Goal: Information Seeking & Learning: Find specific fact

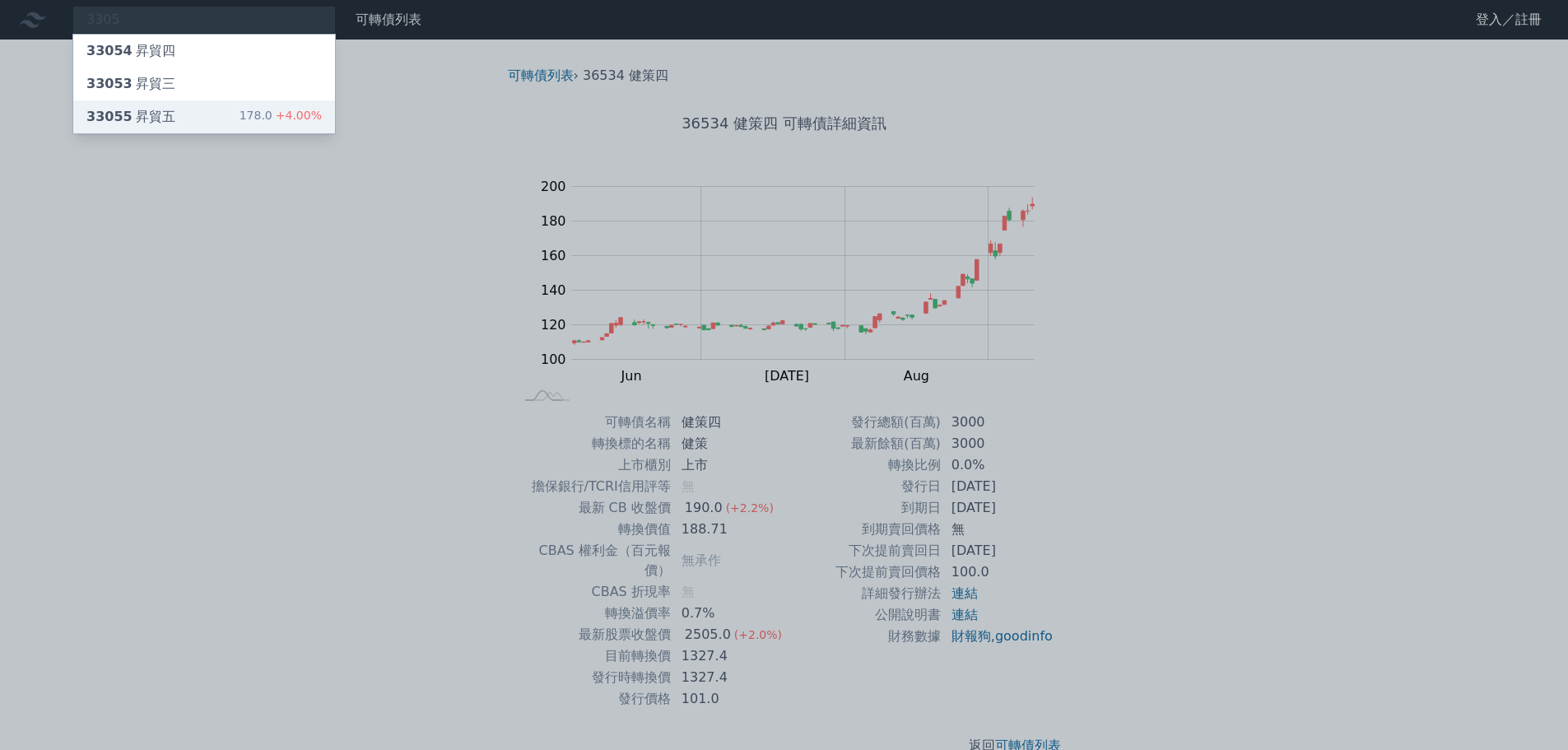
type input "3305"
click at [174, 115] on div "33055 昇貿五 178.0 +4.00%" at bounding box center [204, 116] width 262 height 33
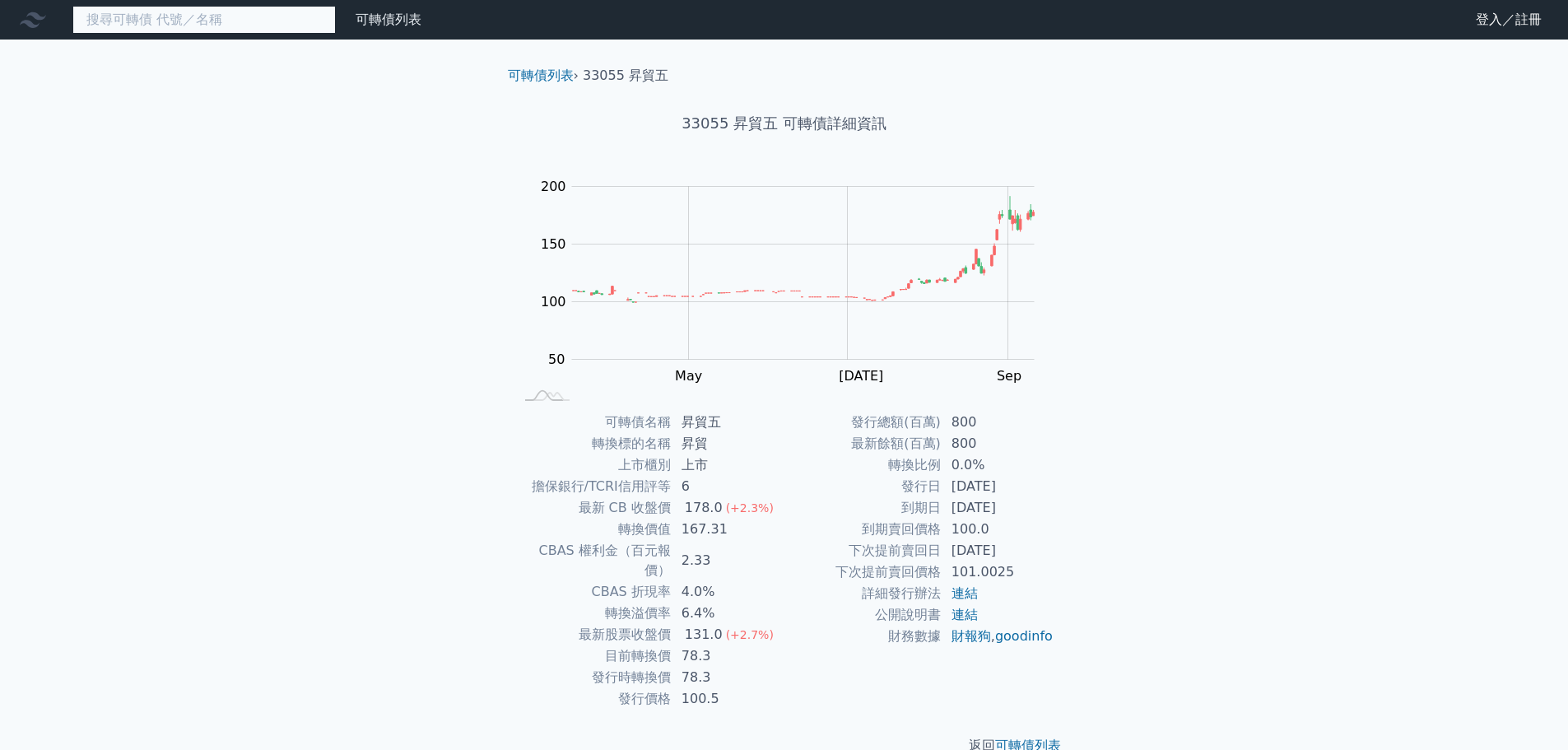
click at [174, 17] on input at bounding box center [204, 20] width 264 height 28
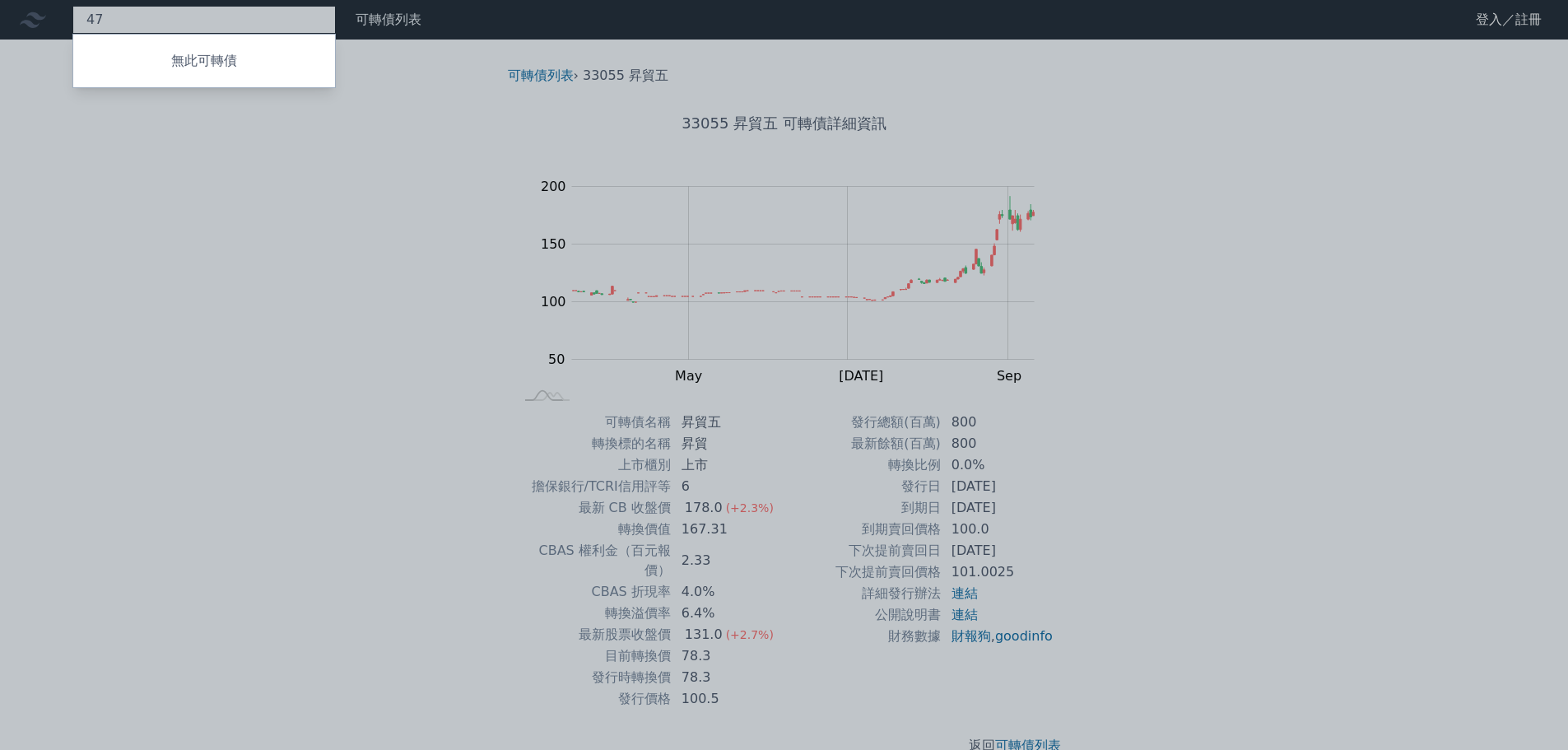
type input "4"
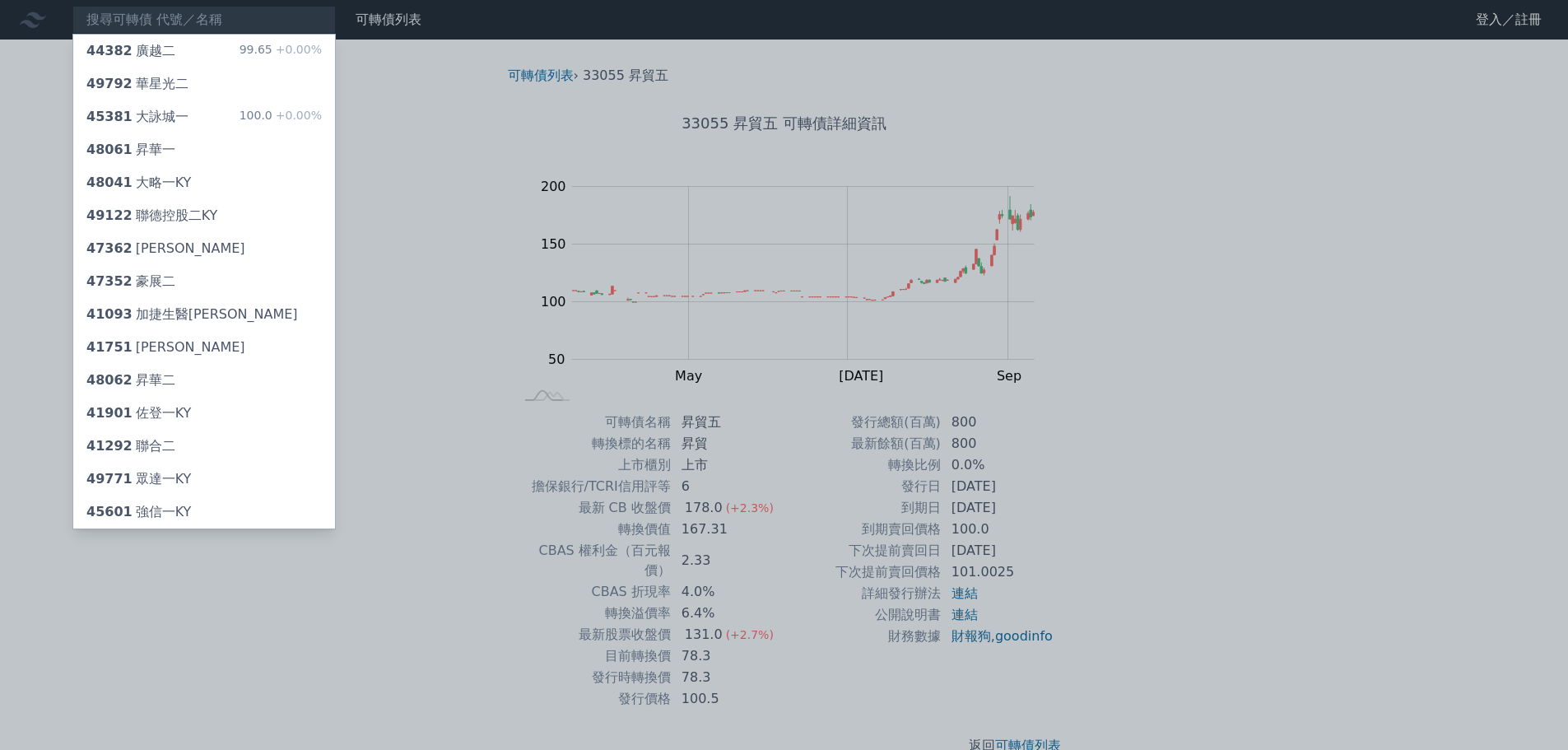
click at [134, 18] on div at bounding box center [784, 375] width 1568 height 750
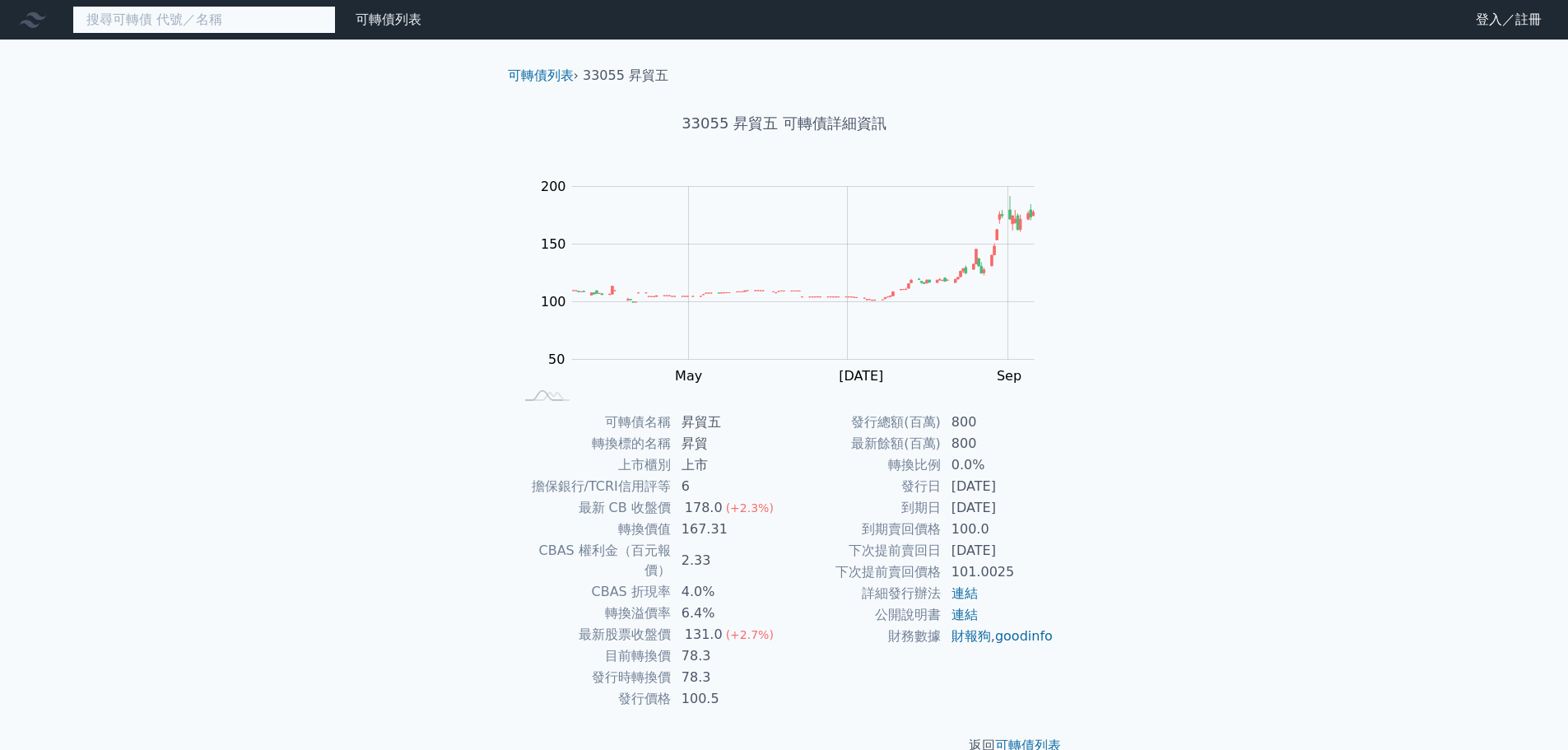
click at [134, 17] on input at bounding box center [204, 20] width 264 height 28
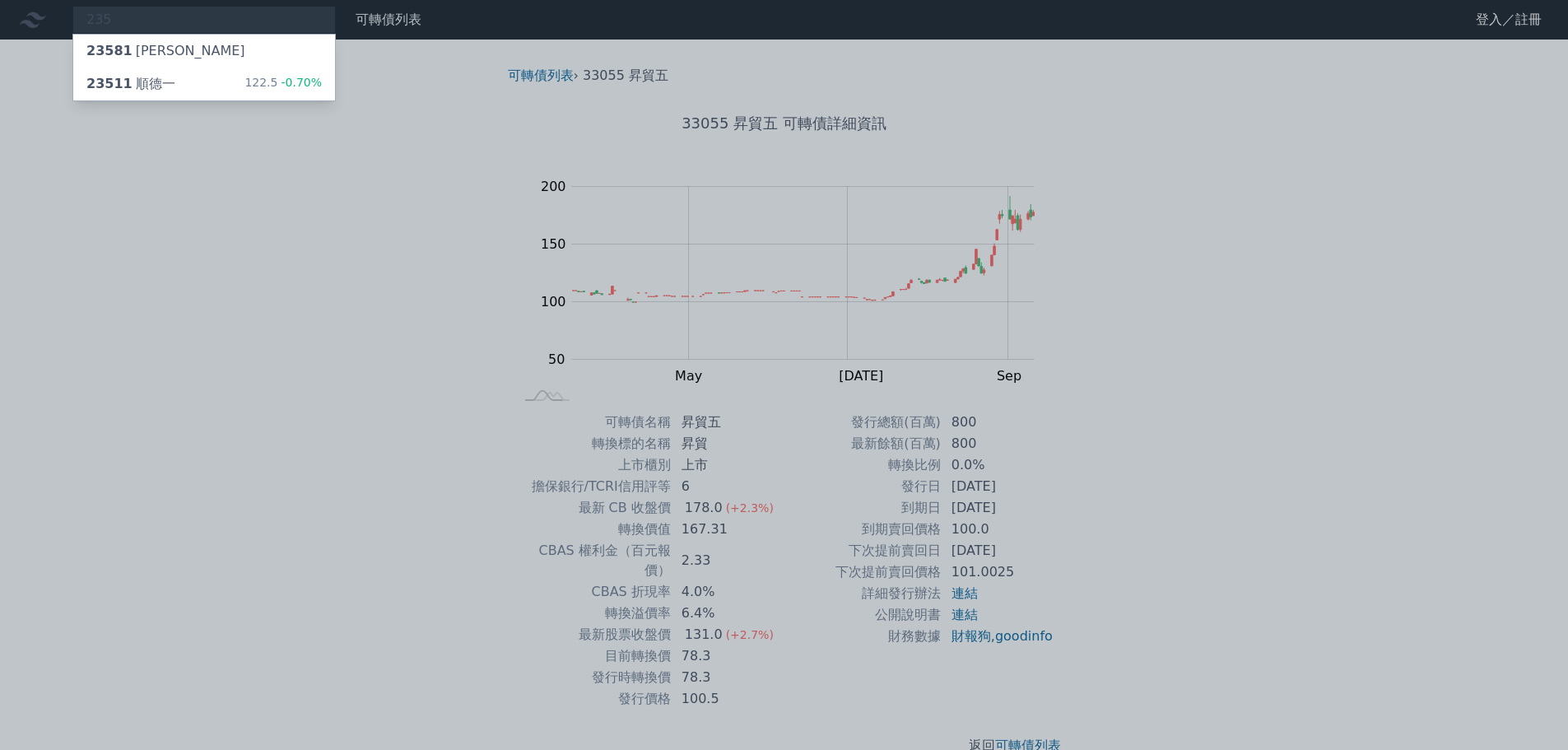
click at [1158, 393] on div at bounding box center [784, 375] width 1568 height 750
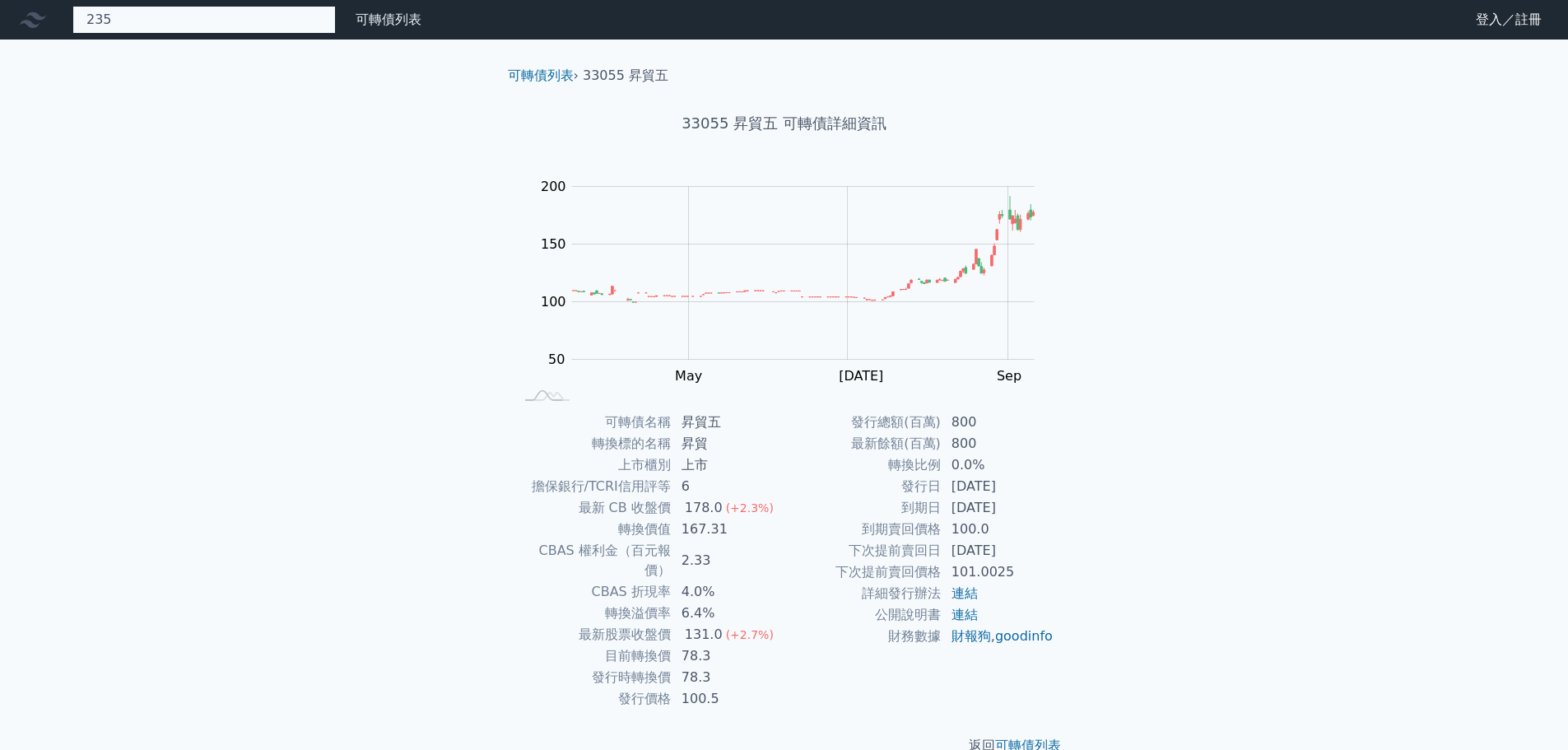
click at [220, 26] on div "235 23581 [PERSON_NAME] 23511 順德一 122.5 -0.70%" at bounding box center [204, 20] width 264 height 28
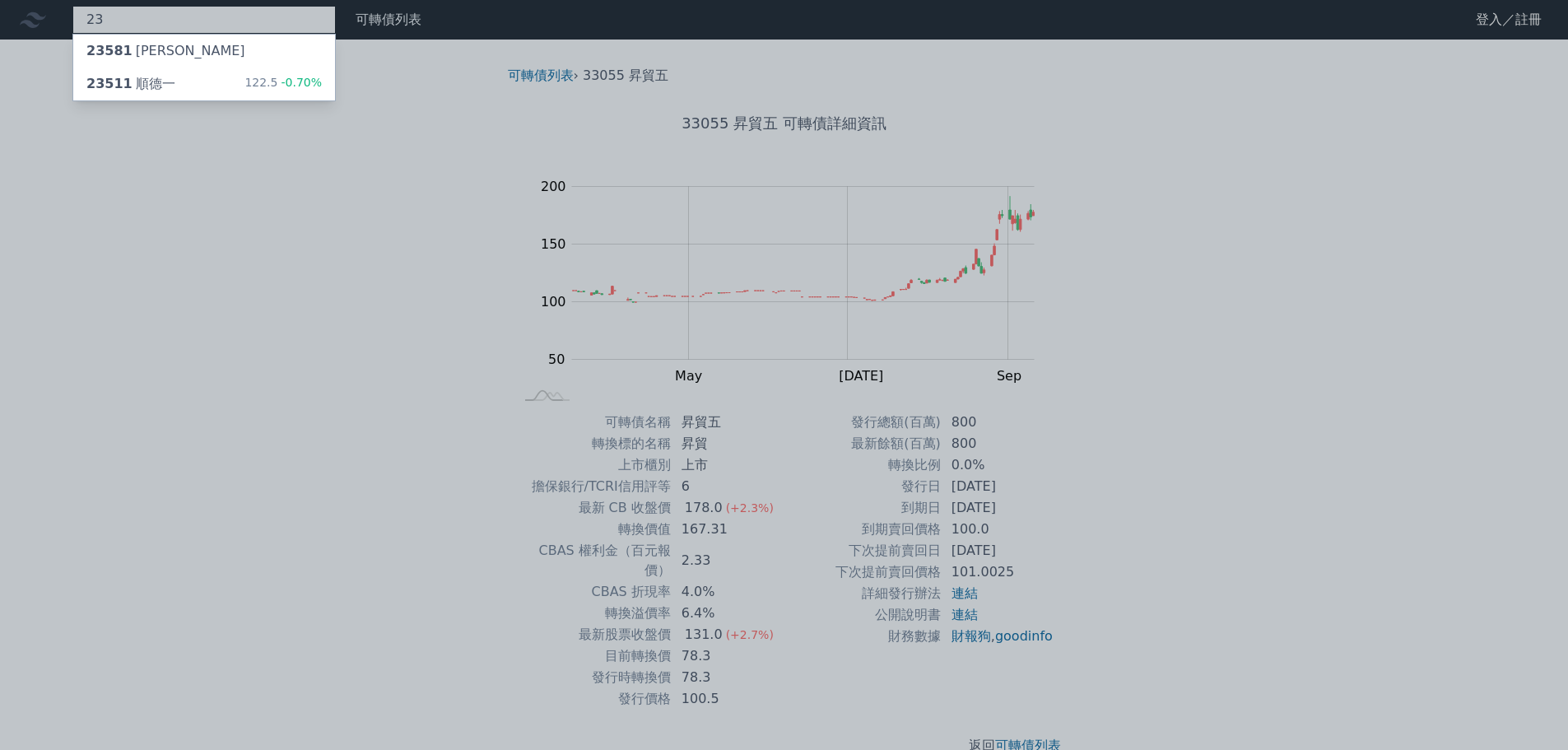
type input "2"
type input "雙鴻"
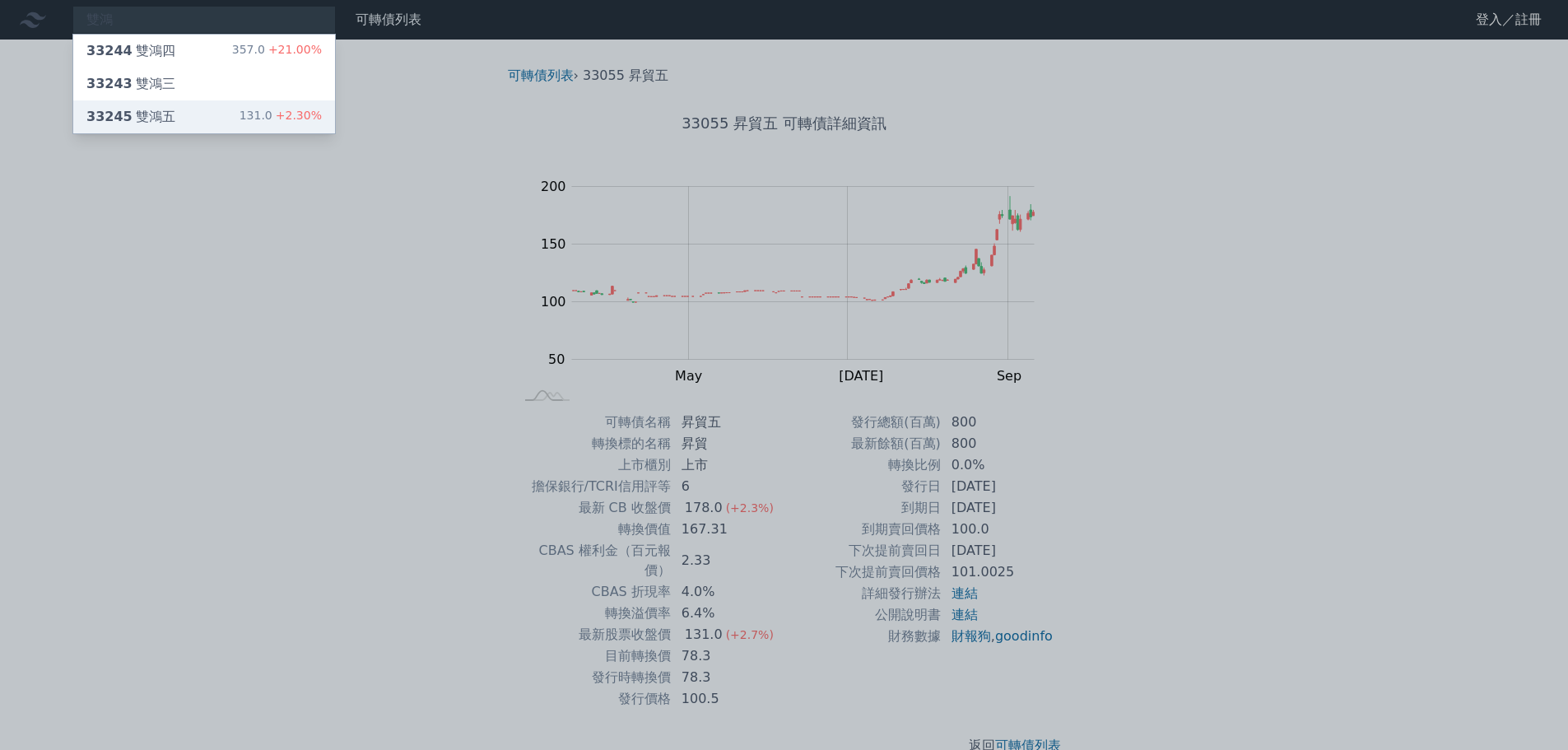
click at [171, 119] on div "33245 雙鴻五 131.0 +2.30%" at bounding box center [204, 116] width 262 height 33
